Goal: Task Accomplishment & Management: Manage account settings

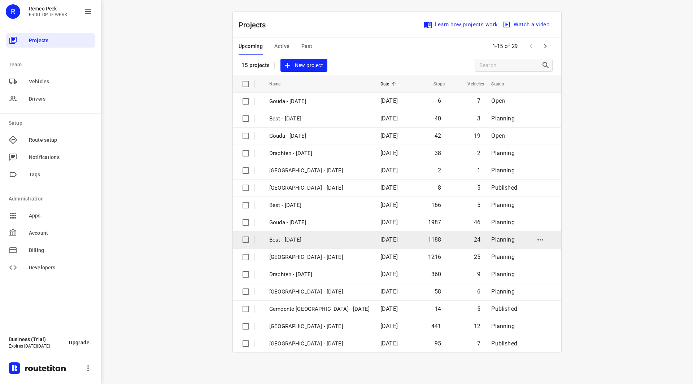
click at [302, 242] on p "Best - [DATE]" at bounding box center [319, 240] width 100 height 8
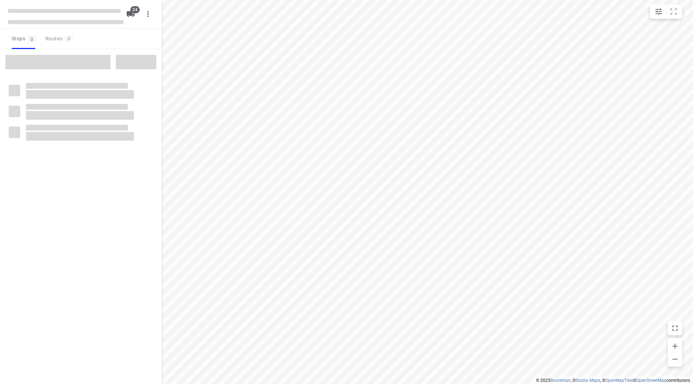
checkbox input "true"
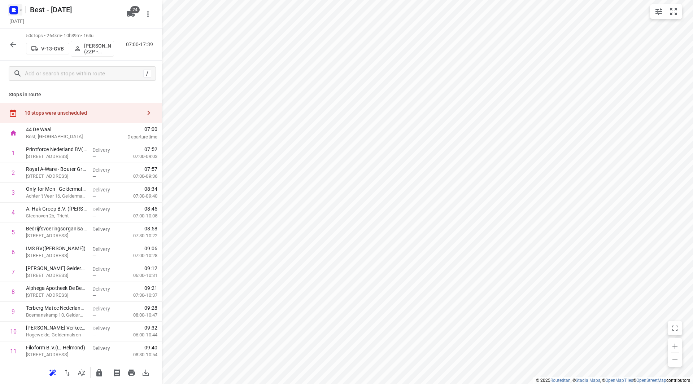
click at [20, 9] on icon "button" at bounding box center [21, 10] width 6 height 6
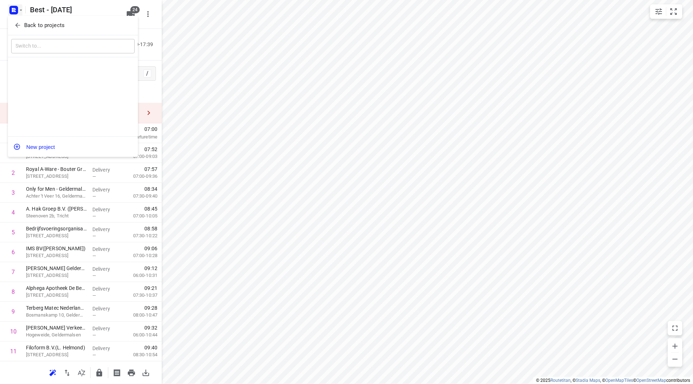
click at [29, 28] on p "Back to projects" at bounding box center [44, 25] width 40 height 8
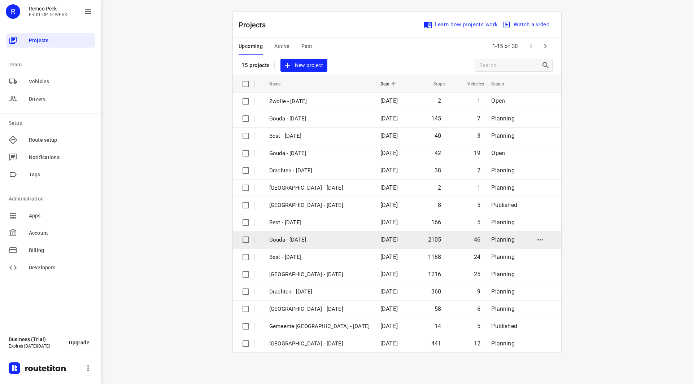
click at [310, 239] on p "Gouda - [DATE]" at bounding box center [319, 240] width 100 height 8
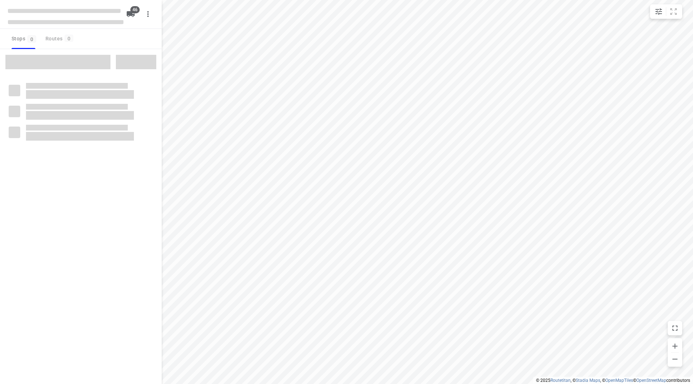
checkbox input "true"
